Goal: Task Accomplishment & Management: Manage account settings

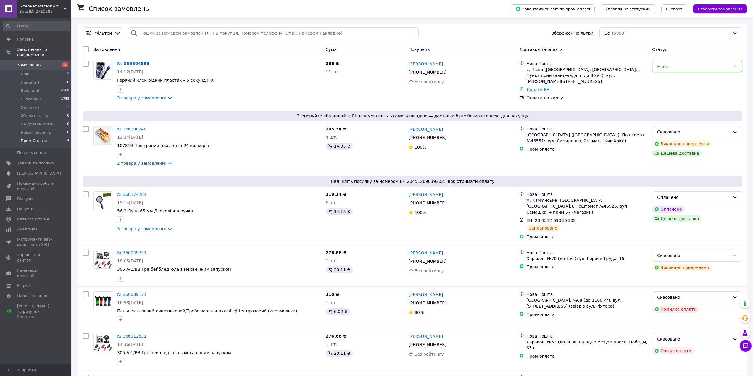
click at [38, 138] on span "Пром Оплата" at bounding box center [34, 140] width 27 height 5
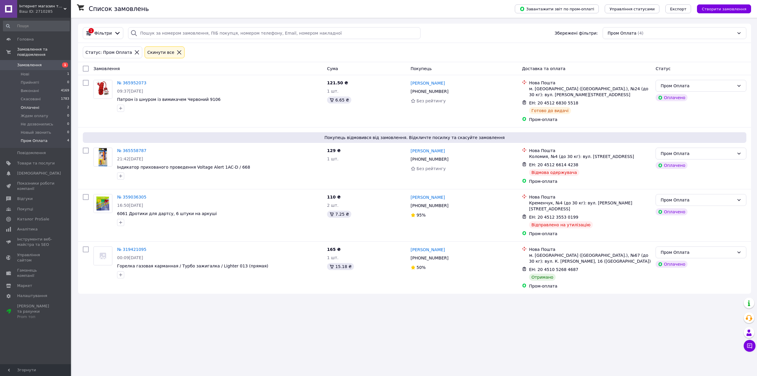
click at [32, 105] on span "Оплачені" at bounding box center [30, 107] width 19 height 5
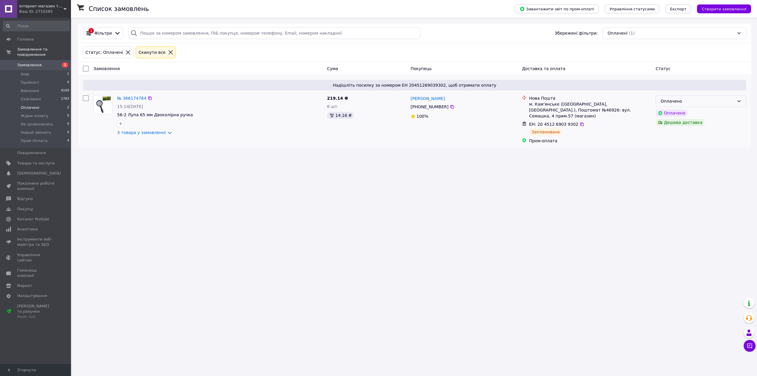
click at [706, 102] on div "Оплачено" at bounding box center [698, 101] width 74 height 7
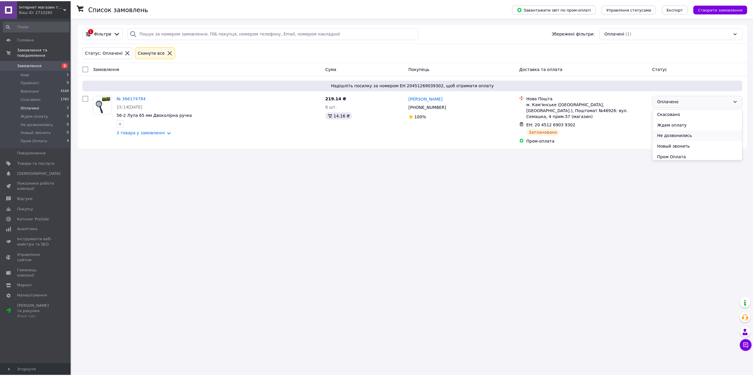
scroll to position [24, 0]
click at [682, 155] on li "Пром Оплата" at bounding box center [701, 154] width 90 height 11
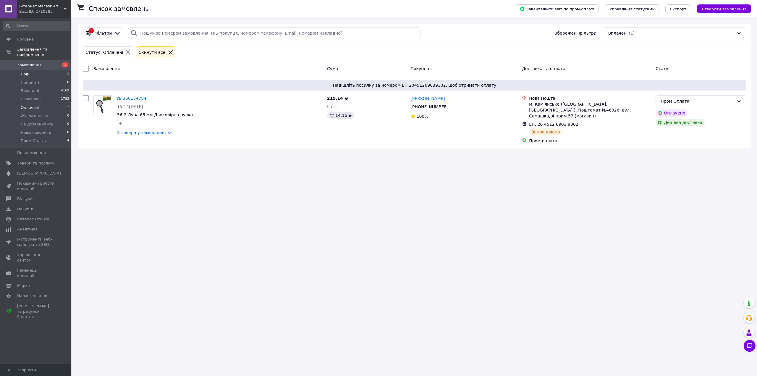
click at [25, 72] on span "Нові" at bounding box center [25, 74] width 9 height 5
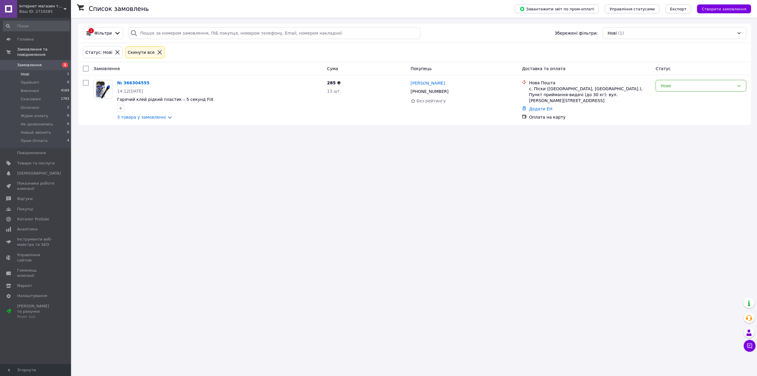
click at [49, 62] on span "Замовлення" at bounding box center [36, 64] width 38 height 5
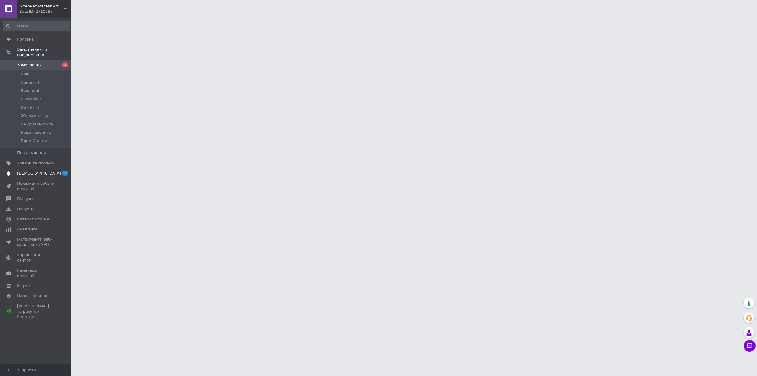
drag, startPoint x: 0, startPoint y: 0, endPoint x: 34, endPoint y: 170, distance: 173.2
click at [34, 171] on span "[DEMOGRAPHIC_DATA]" at bounding box center [39, 173] width 44 height 5
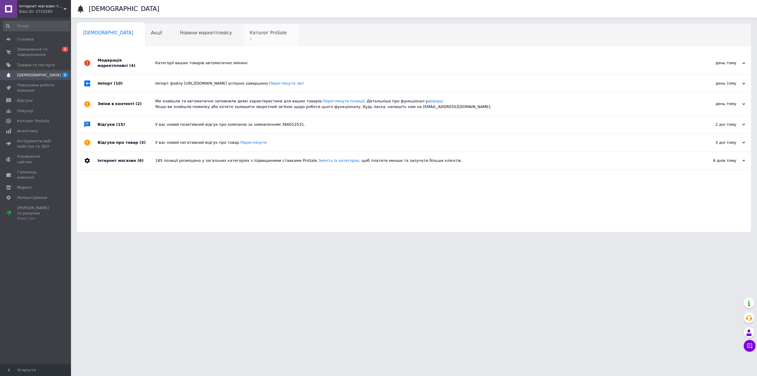
click at [250, 38] on span "1" at bounding box center [268, 39] width 37 height 4
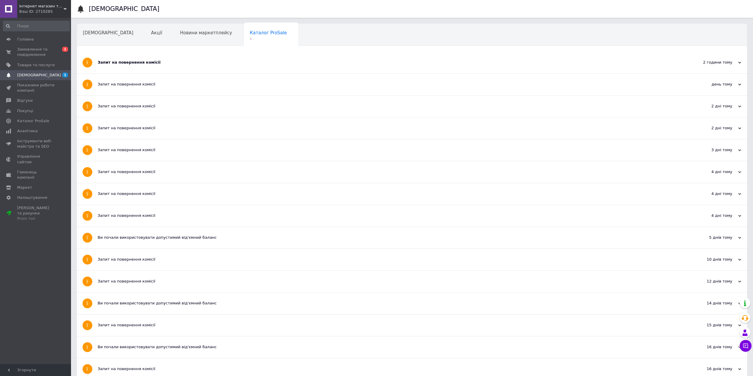
click at [230, 62] on div "Запит на повернення комісії" at bounding box center [390, 62] width 584 height 5
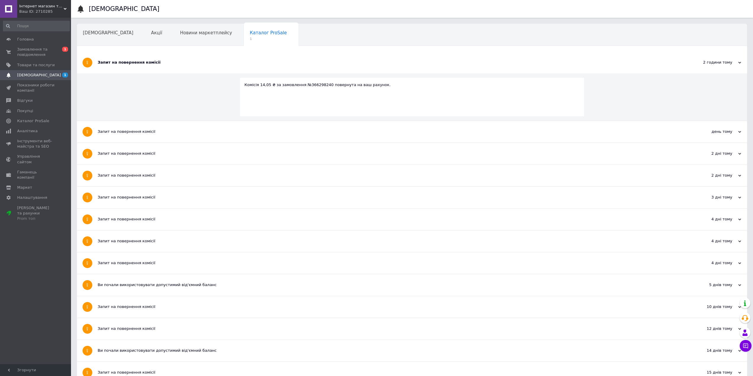
click at [230, 62] on div "Запит на повернення комісії" at bounding box center [390, 62] width 584 height 5
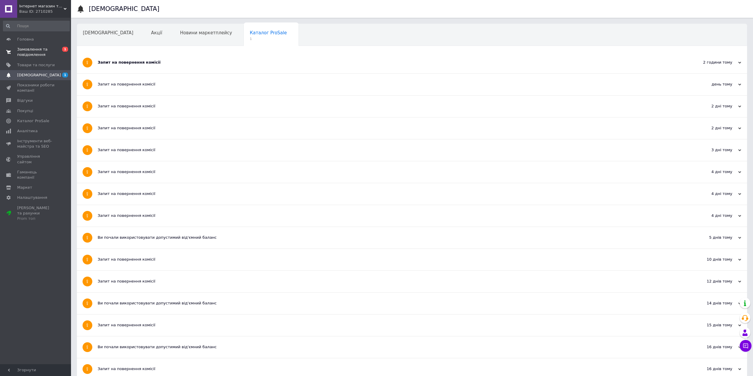
click at [30, 51] on span "Замовлення та повідомлення" at bounding box center [36, 52] width 38 height 11
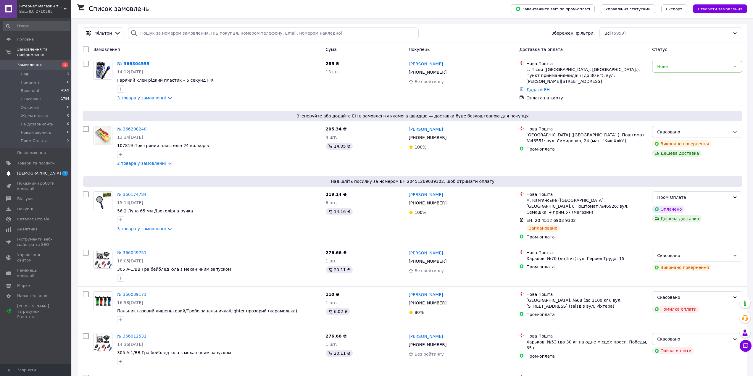
click at [38, 171] on span "[DEMOGRAPHIC_DATA]" at bounding box center [39, 173] width 44 height 5
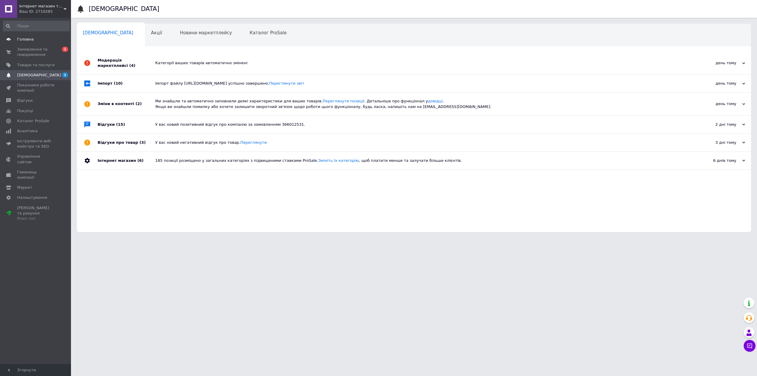
click at [37, 39] on span "Головна" at bounding box center [36, 39] width 38 height 5
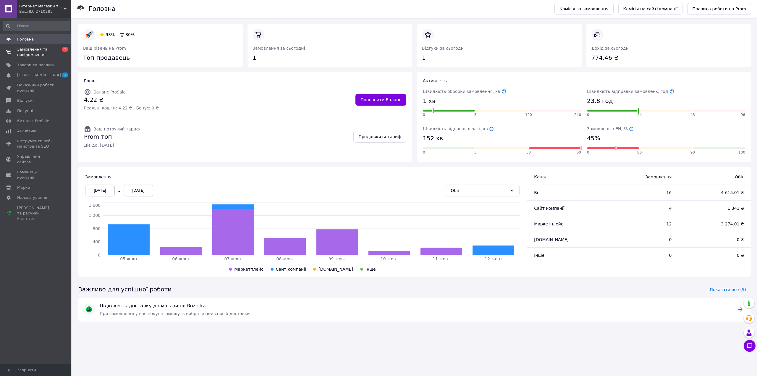
click at [34, 53] on span "Замовлення та повідомлення" at bounding box center [36, 52] width 38 height 11
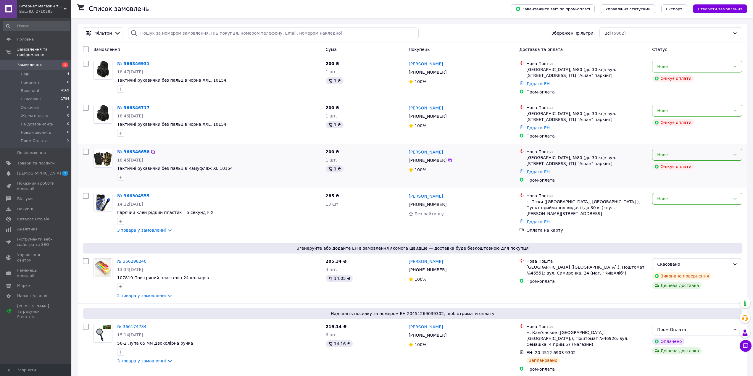
click at [704, 151] on div "Нове" at bounding box center [693, 154] width 73 height 7
click at [166, 228] on link "3 товара у замовленні" at bounding box center [141, 230] width 49 height 5
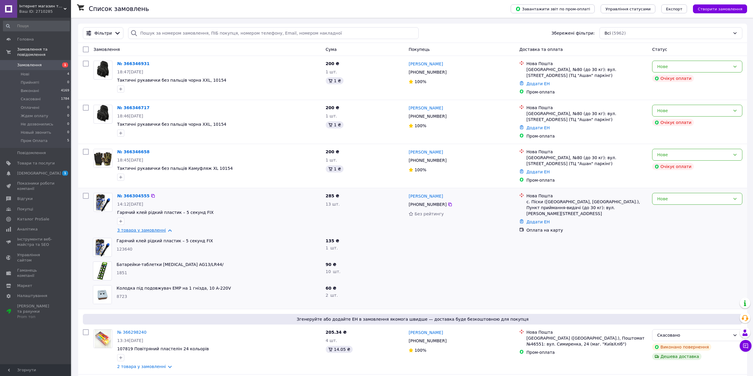
click at [166, 228] on link "3 товара у замовленні" at bounding box center [141, 230] width 49 height 5
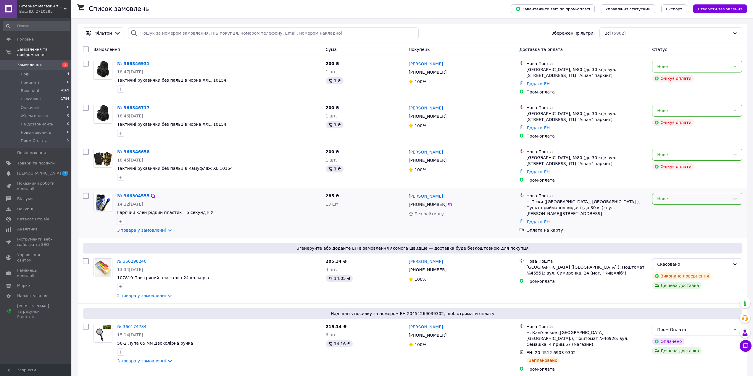
click at [679, 196] on div "Нове" at bounding box center [693, 199] width 73 height 7
click at [670, 215] on li "Виконано" at bounding box center [697, 215] width 90 height 11
click at [707, 156] on div "Нове" at bounding box center [697, 155] width 90 height 12
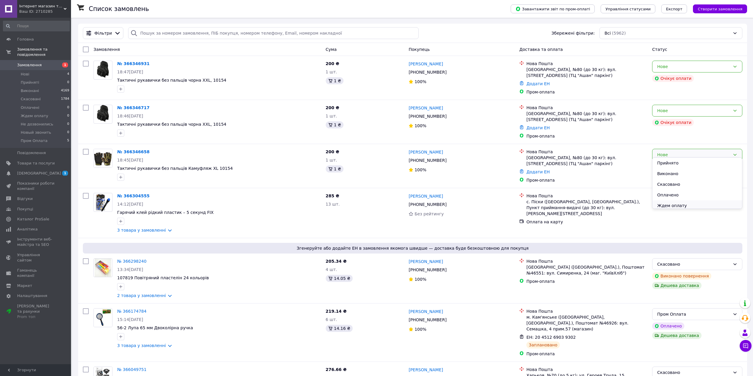
click at [676, 205] on li "Ждем оплату" at bounding box center [697, 205] width 90 height 11
click at [702, 111] on div "Нове" at bounding box center [693, 110] width 73 height 7
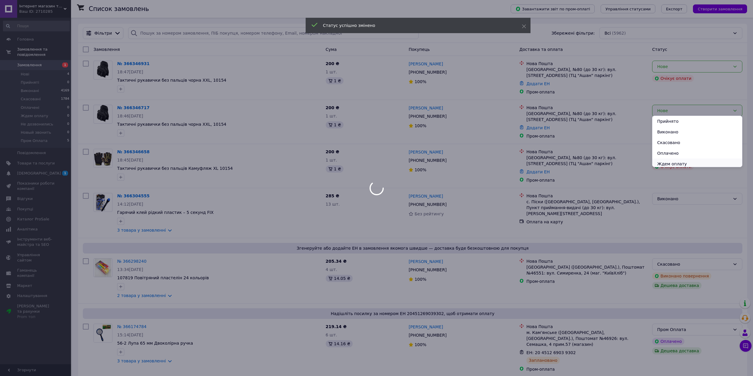
click at [673, 163] on li "Ждем оплату" at bounding box center [697, 164] width 90 height 11
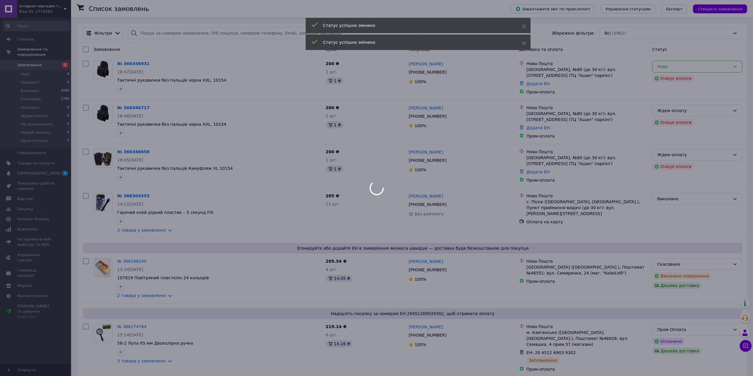
click at [707, 64] on div at bounding box center [376, 188] width 753 height 376
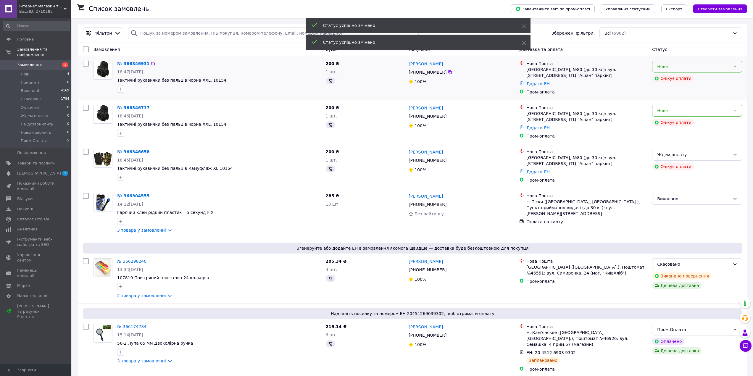
click at [708, 67] on div "Нове" at bounding box center [693, 66] width 73 height 7
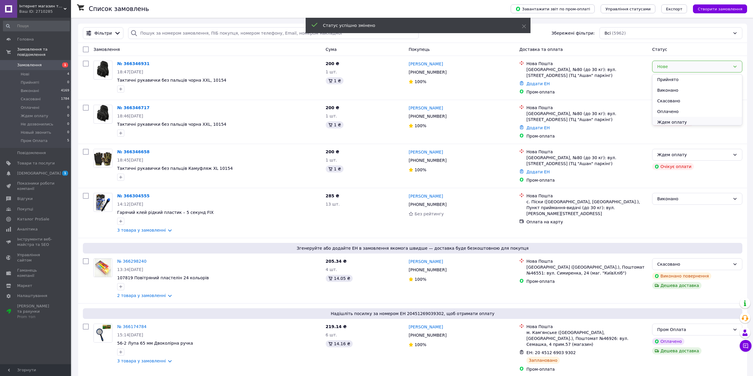
click at [682, 121] on li "Ждем оплату" at bounding box center [697, 122] width 90 height 11
